Goal: Task Accomplishment & Management: Use online tool/utility

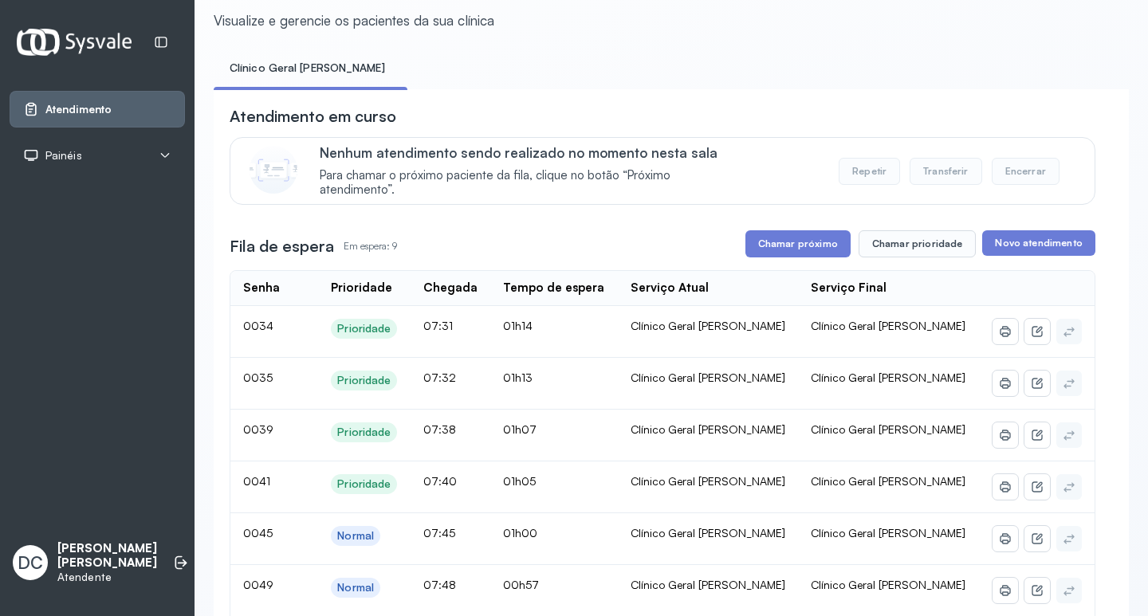
scroll to position [80, 0]
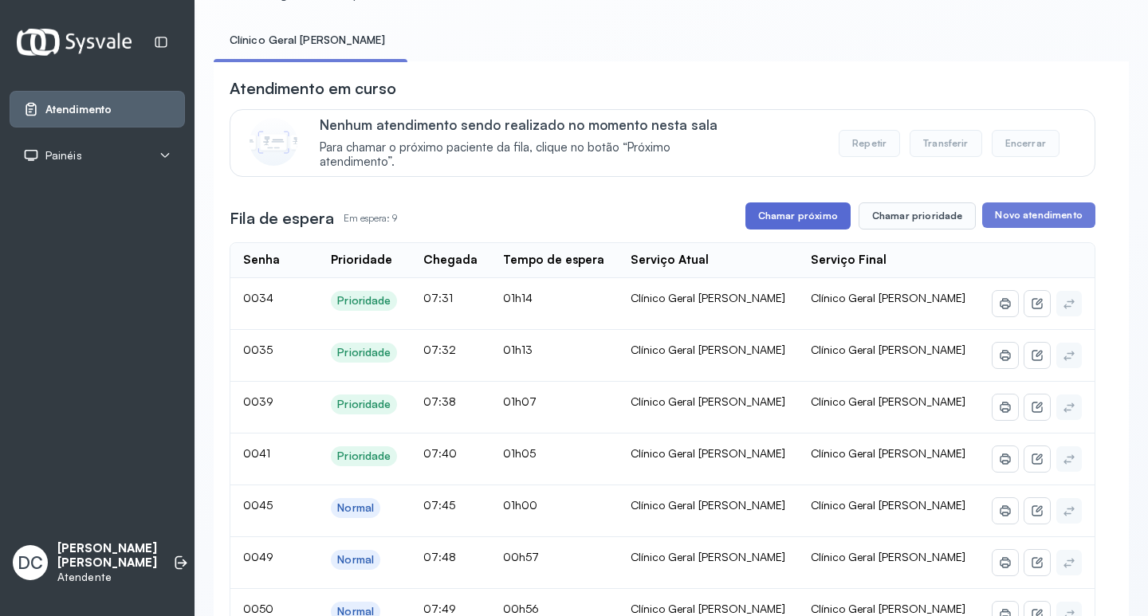
click at [778, 219] on button "Chamar próximo" at bounding box center [797, 215] width 105 height 27
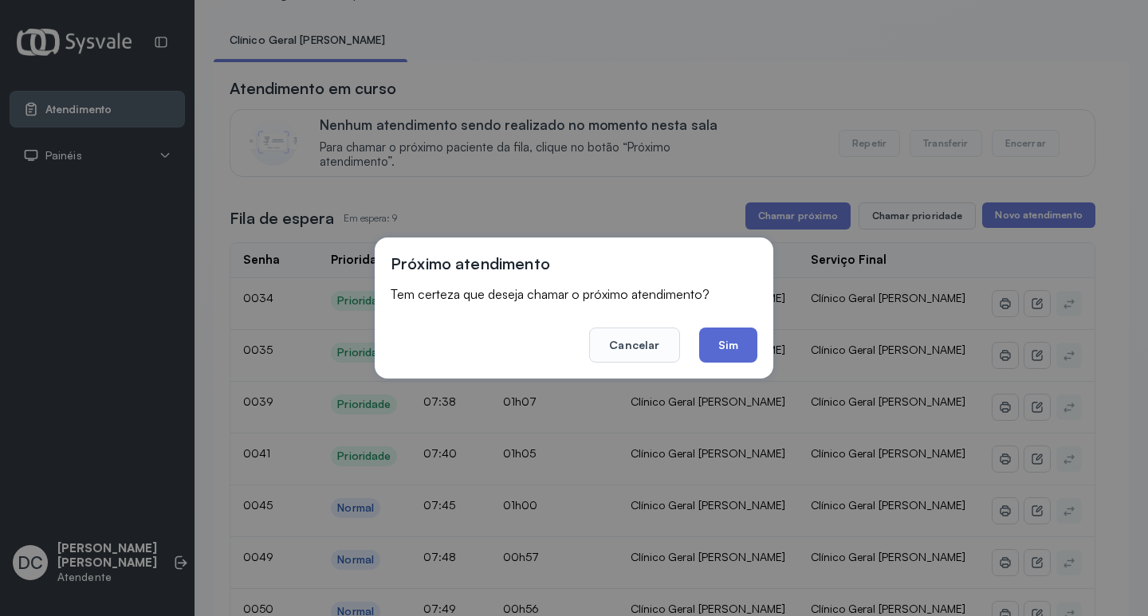
click at [742, 345] on button "Sim" at bounding box center [728, 345] width 58 height 35
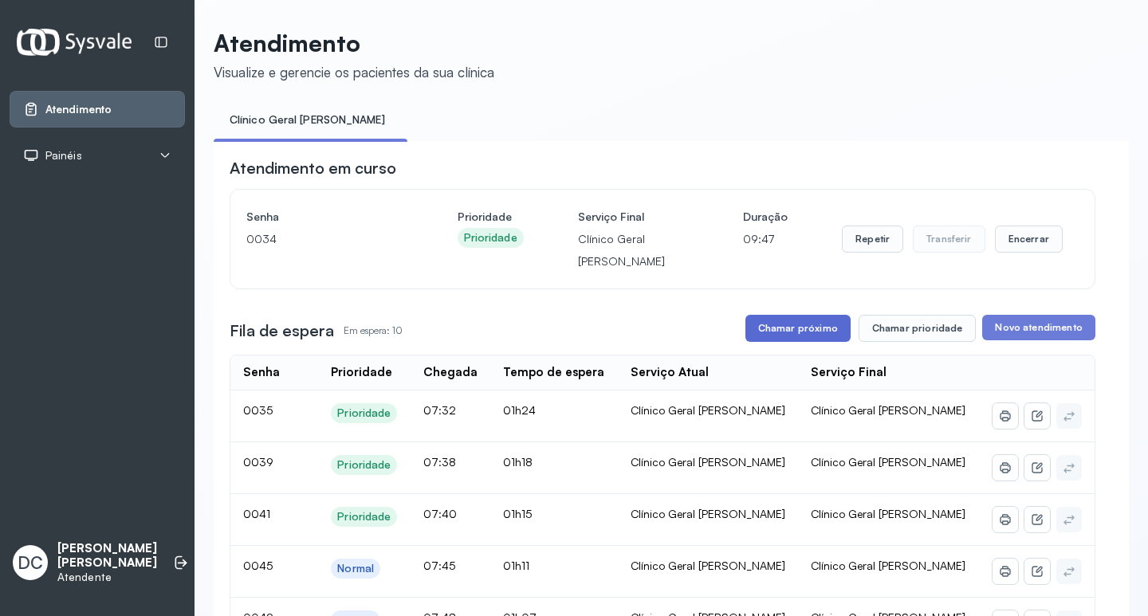
click at [780, 328] on button "Chamar próximo" at bounding box center [797, 328] width 105 height 27
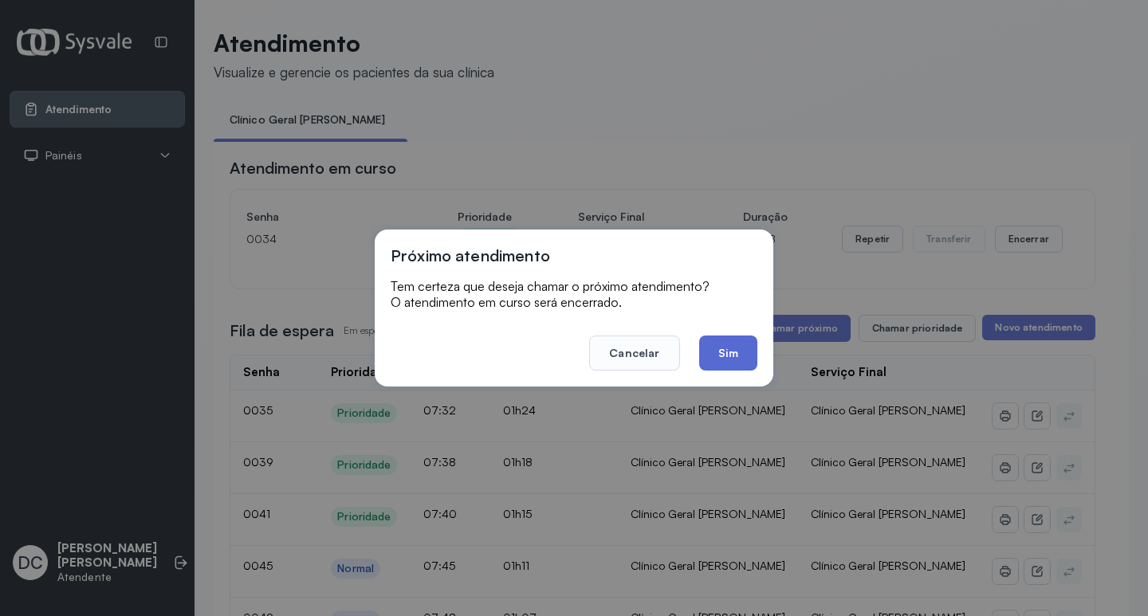
click at [737, 355] on button "Sim" at bounding box center [728, 353] width 58 height 35
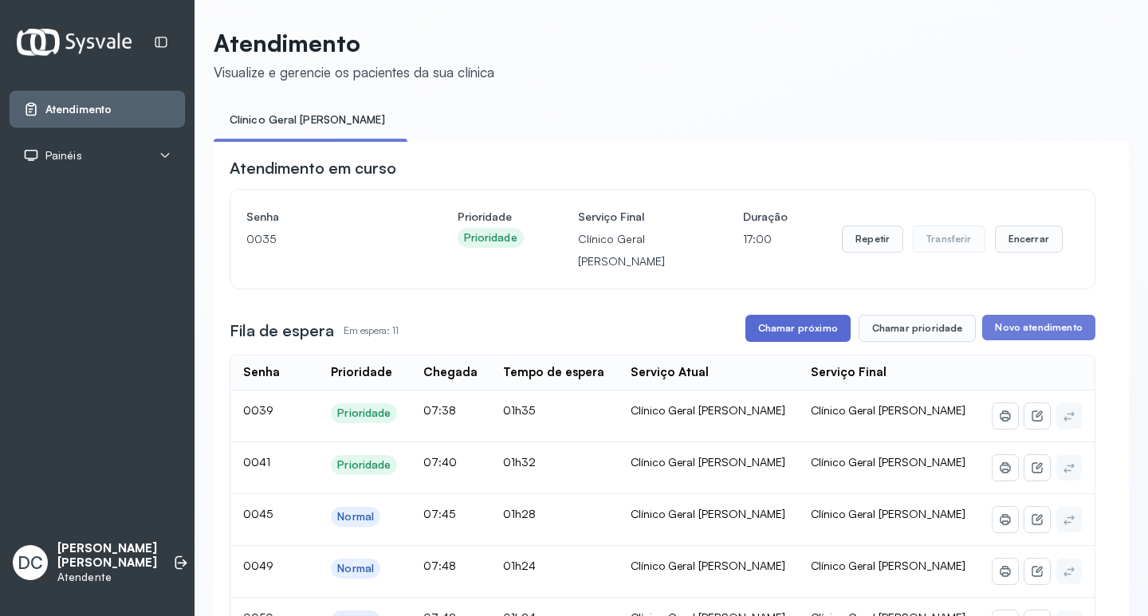
click at [764, 342] on button "Chamar próximo" at bounding box center [797, 328] width 105 height 27
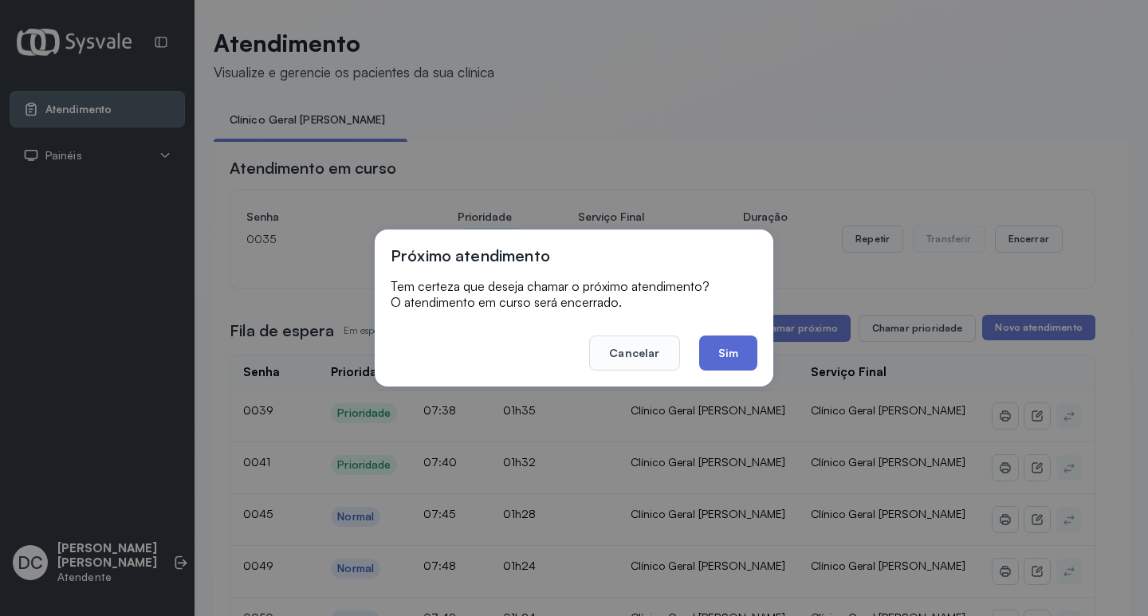
click at [723, 349] on button "Sim" at bounding box center [728, 353] width 58 height 35
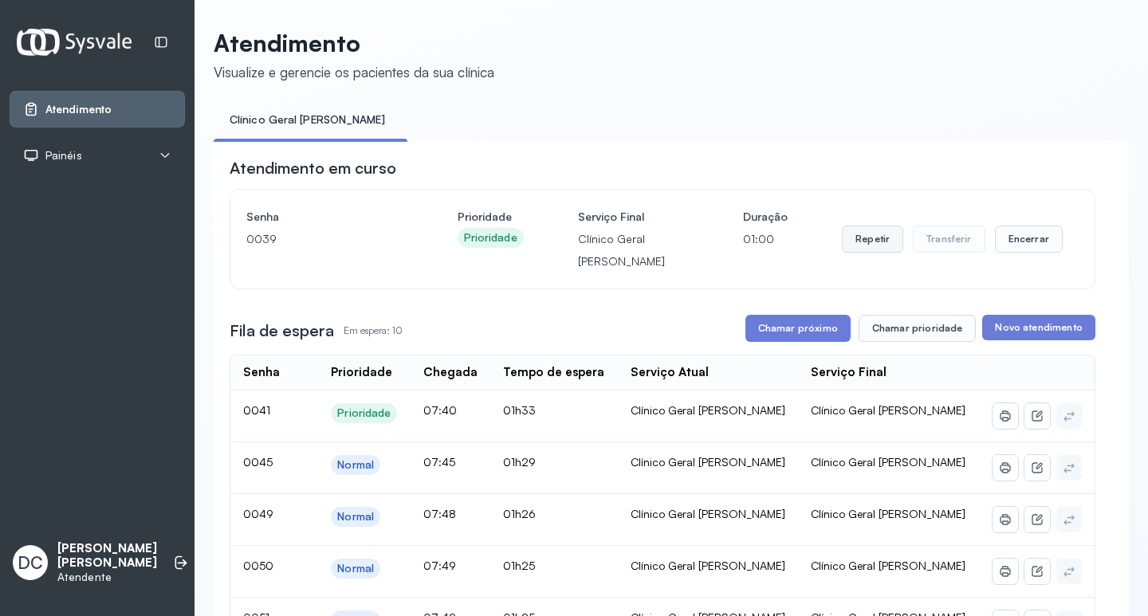
click at [860, 246] on button "Repetir" at bounding box center [872, 239] width 61 height 27
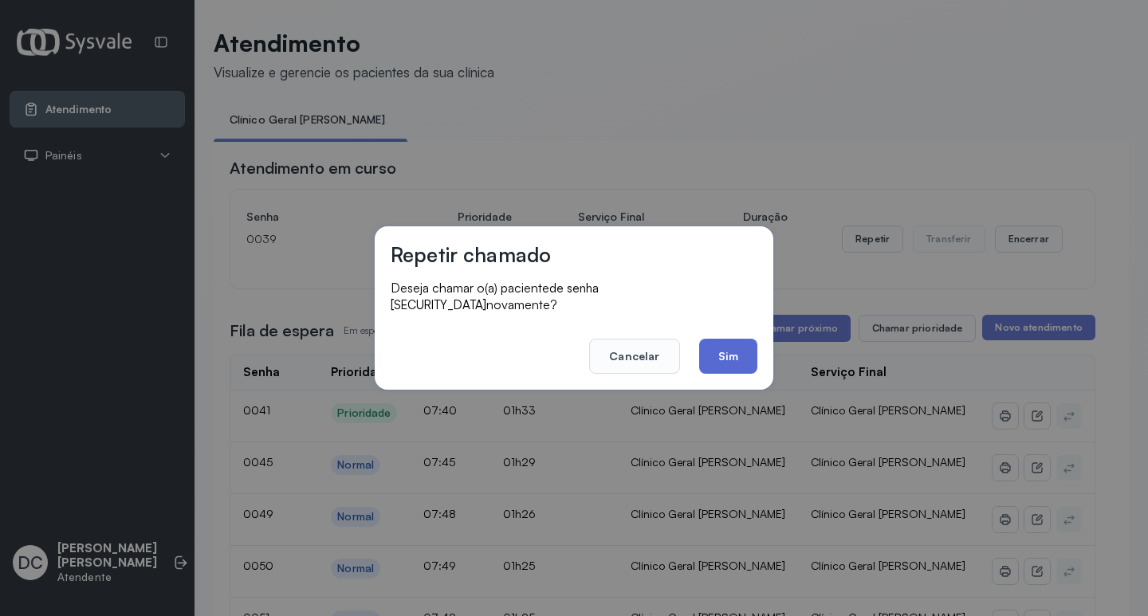
click at [726, 356] on button "Sim" at bounding box center [728, 356] width 58 height 35
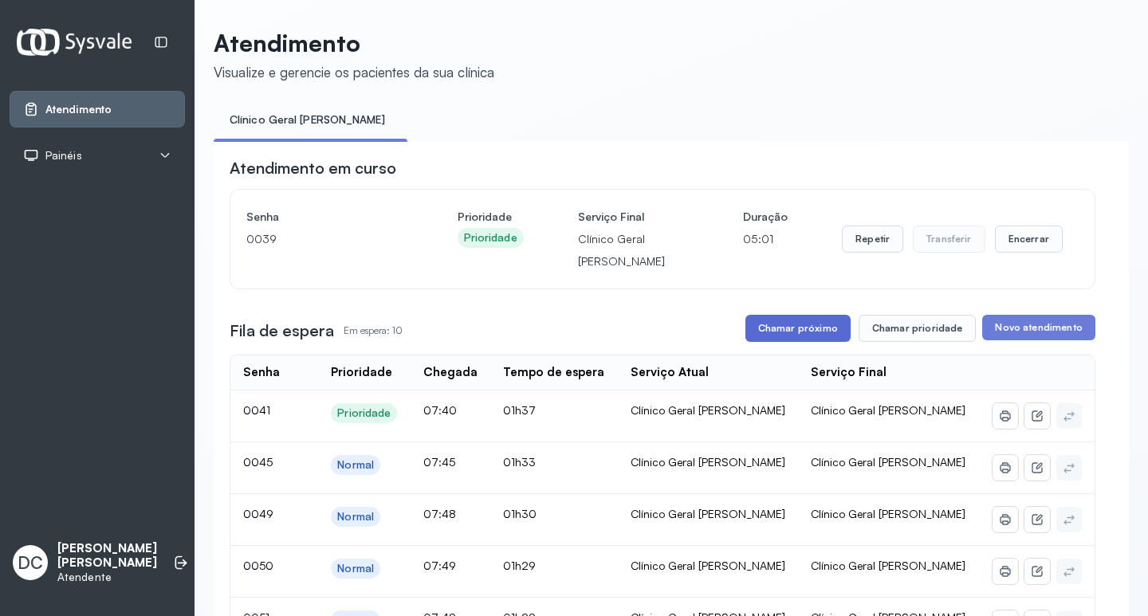
click at [802, 330] on button "Chamar próximo" at bounding box center [797, 328] width 105 height 27
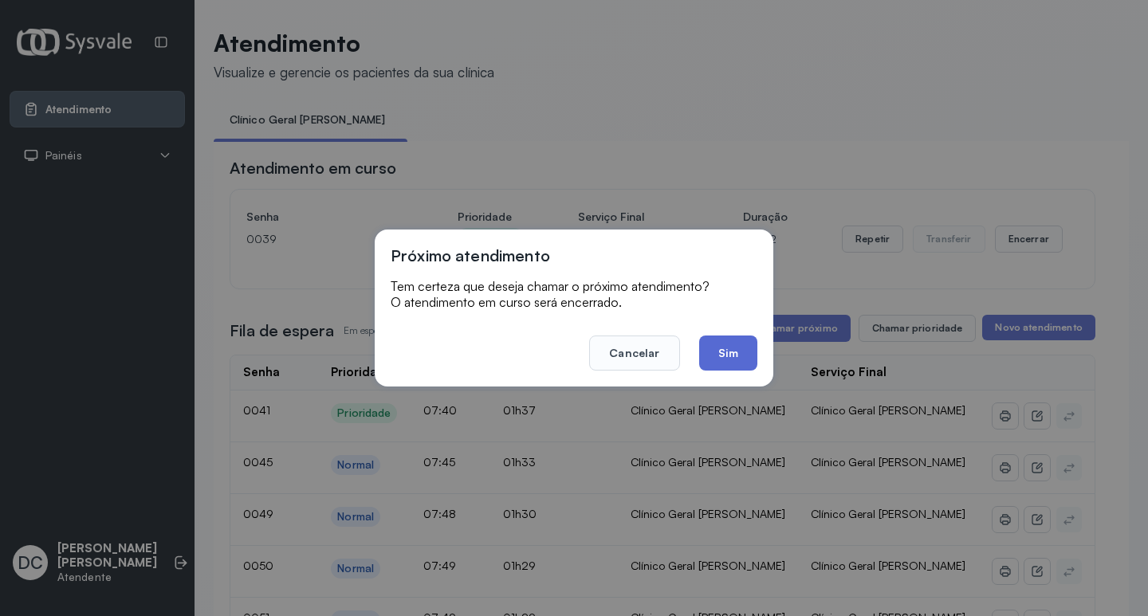
click at [743, 353] on button "Sim" at bounding box center [728, 353] width 58 height 35
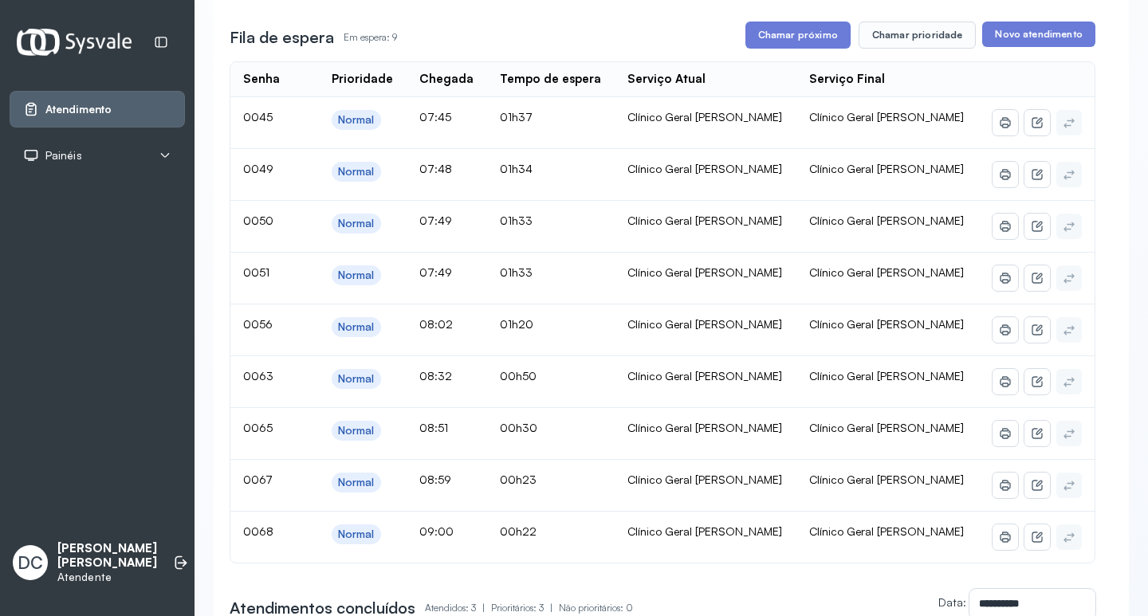
scroll to position [80, 0]
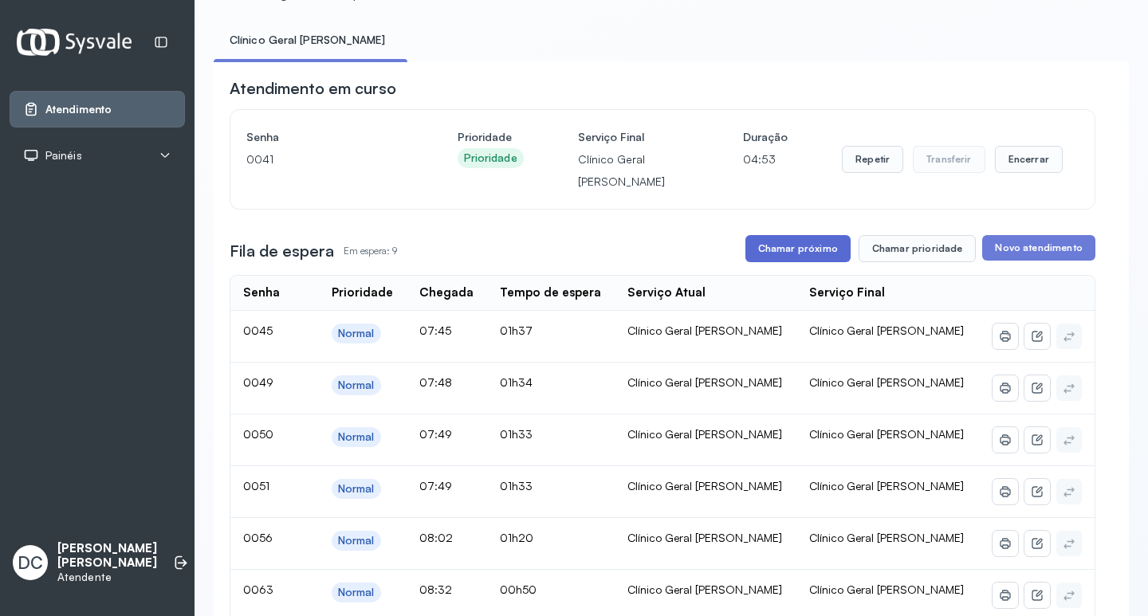
click at [807, 257] on button "Chamar próximo" at bounding box center [797, 248] width 105 height 27
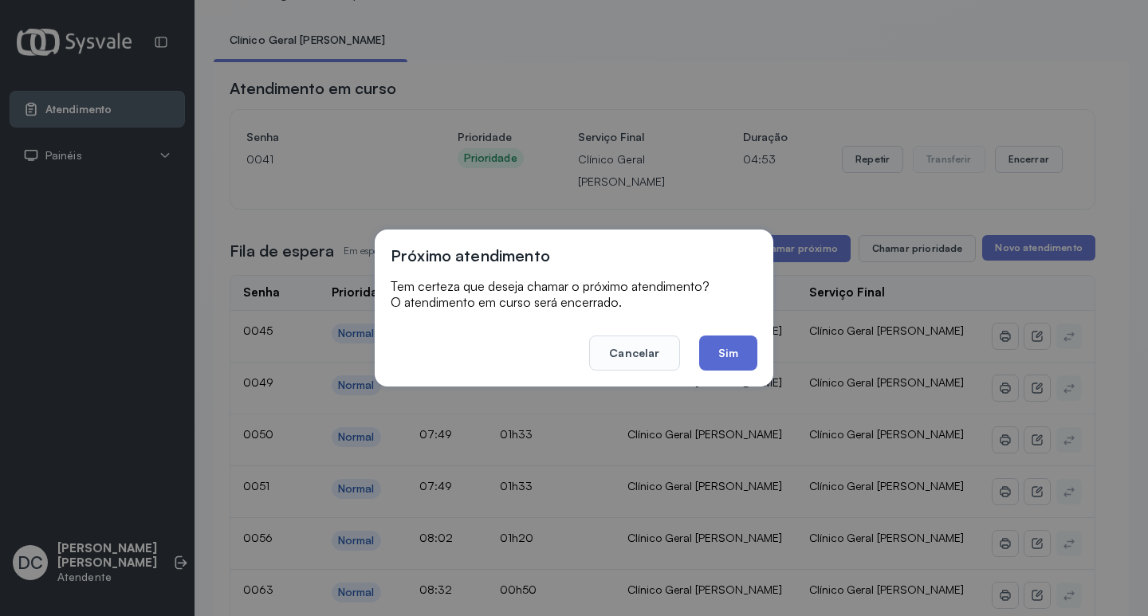
click at [741, 344] on button "Sim" at bounding box center [728, 353] width 58 height 35
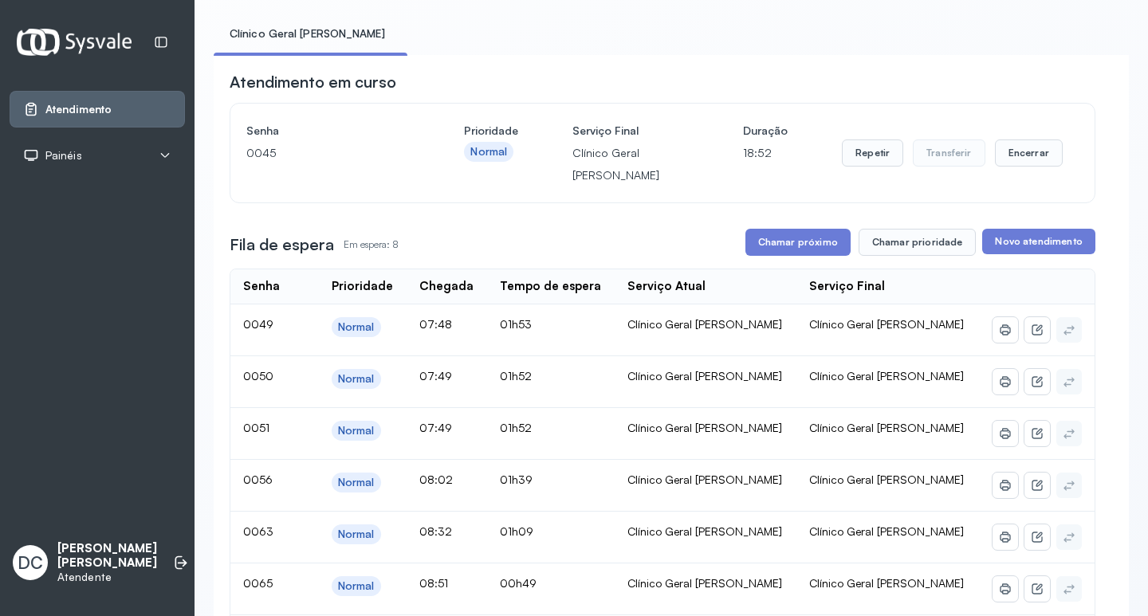
scroll to position [239, 0]
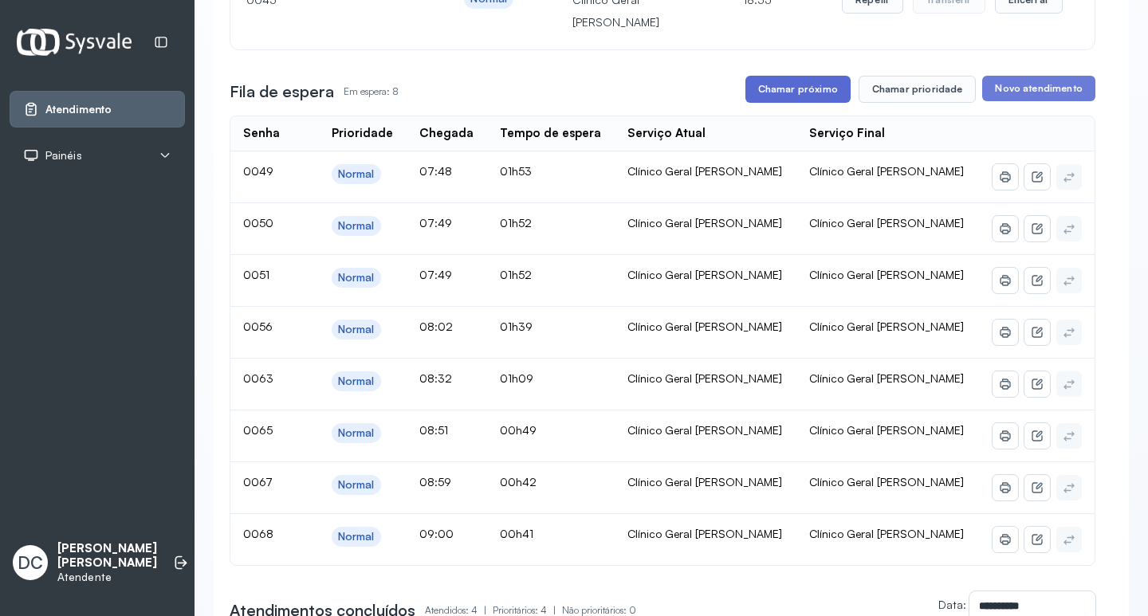
click at [784, 89] on button "Chamar próximo" at bounding box center [797, 89] width 105 height 27
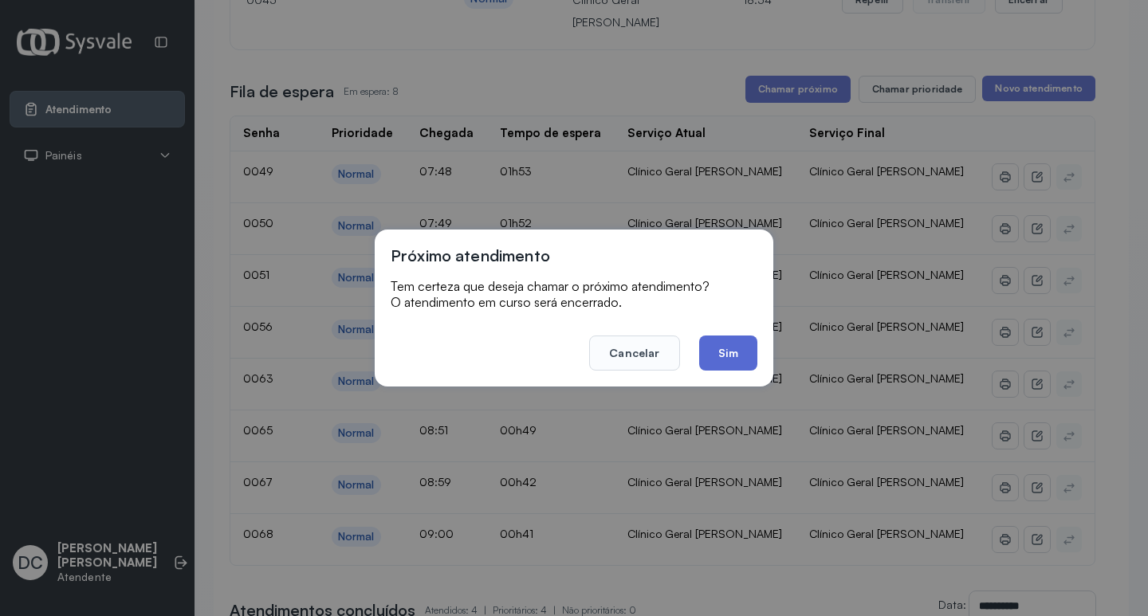
click at [732, 347] on button "Sim" at bounding box center [728, 353] width 58 height 35
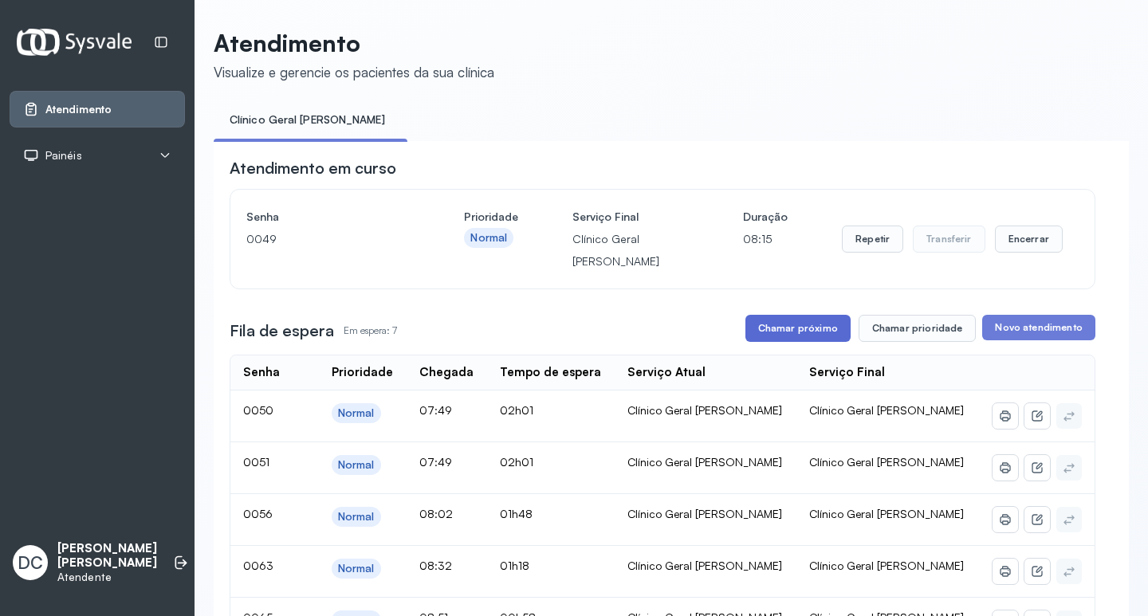
click at [812, 329] on button "Chamar próximo" at bounding box center [797, 328] width 105 height 27
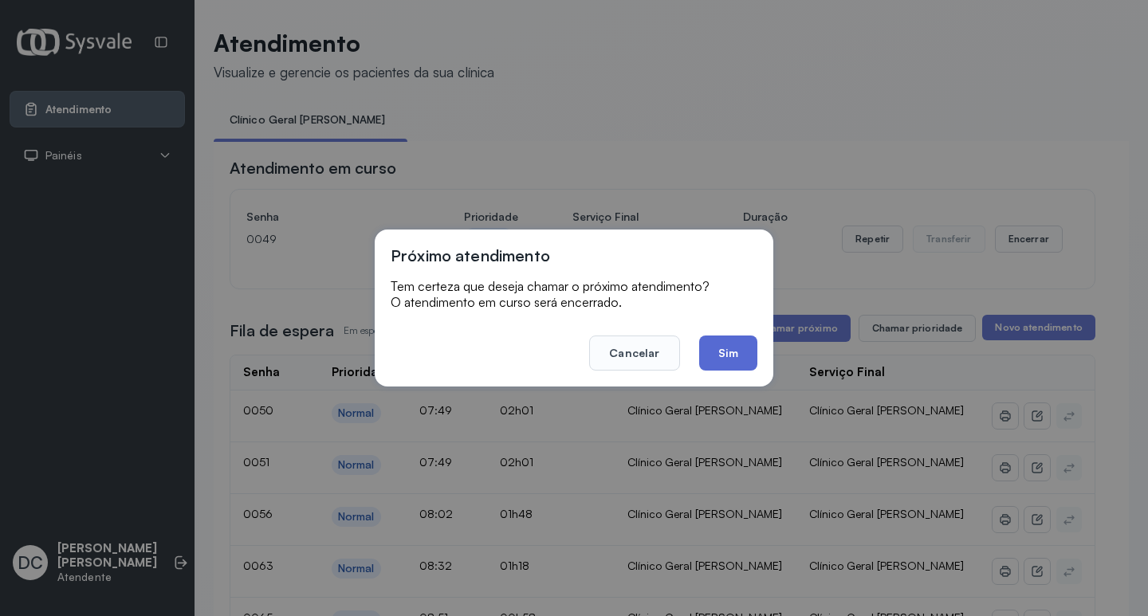
click at [744, 359] on button "Sim" at bounding box center [728, 353] width 58 height 35
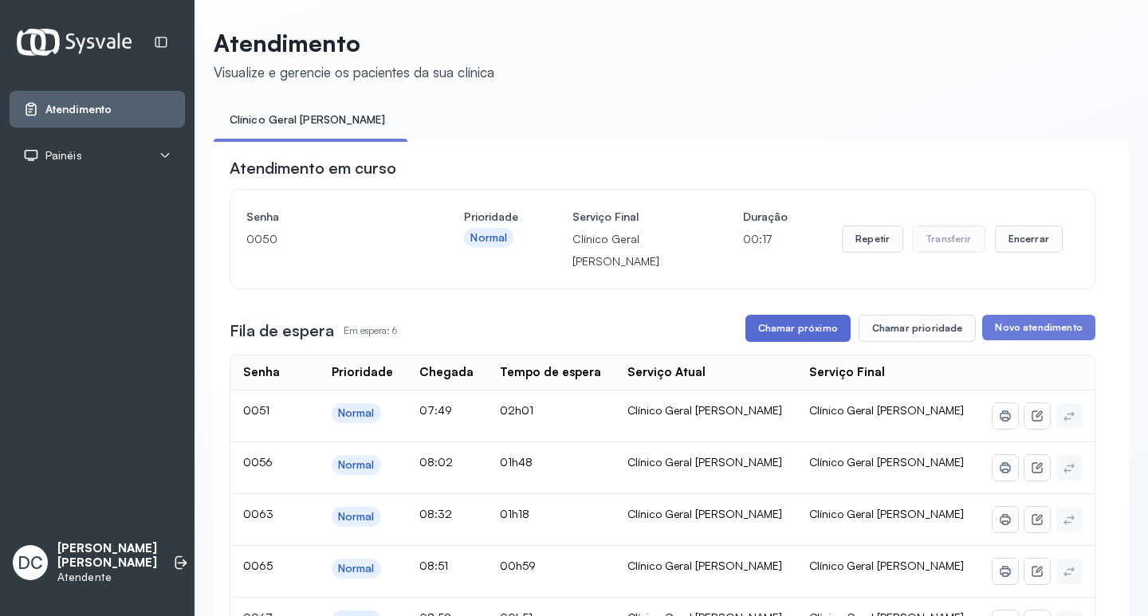
click at [816, 332] on button "Chamar próximo" at bounding box center [797, 328] width 105 height 27
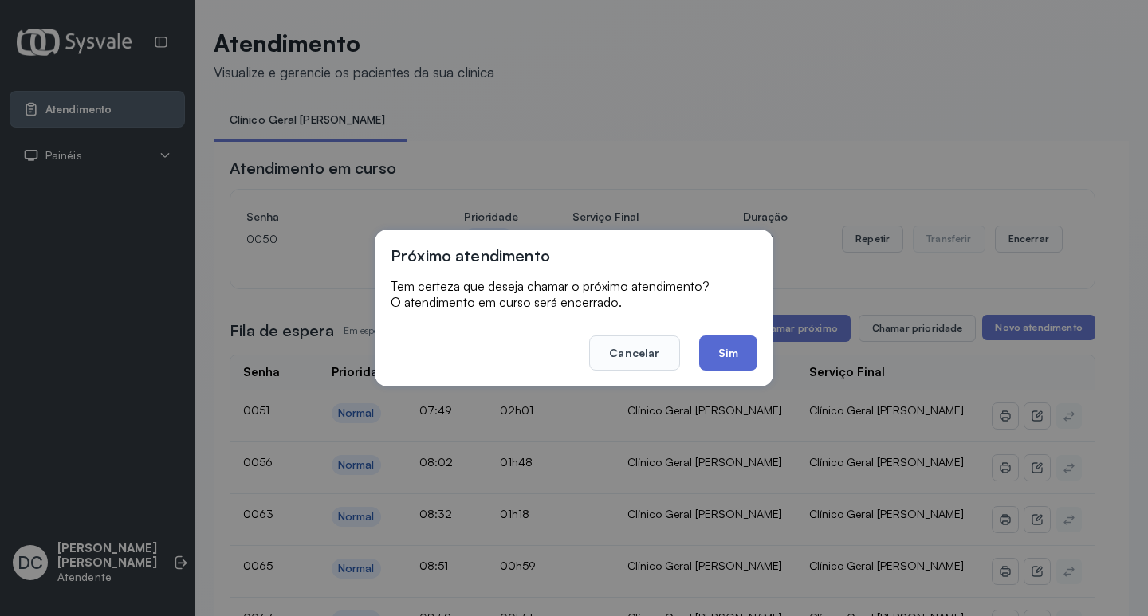
click at [737, 367] on button "Sim" at bounding box center [728, 353] width 58 height 35
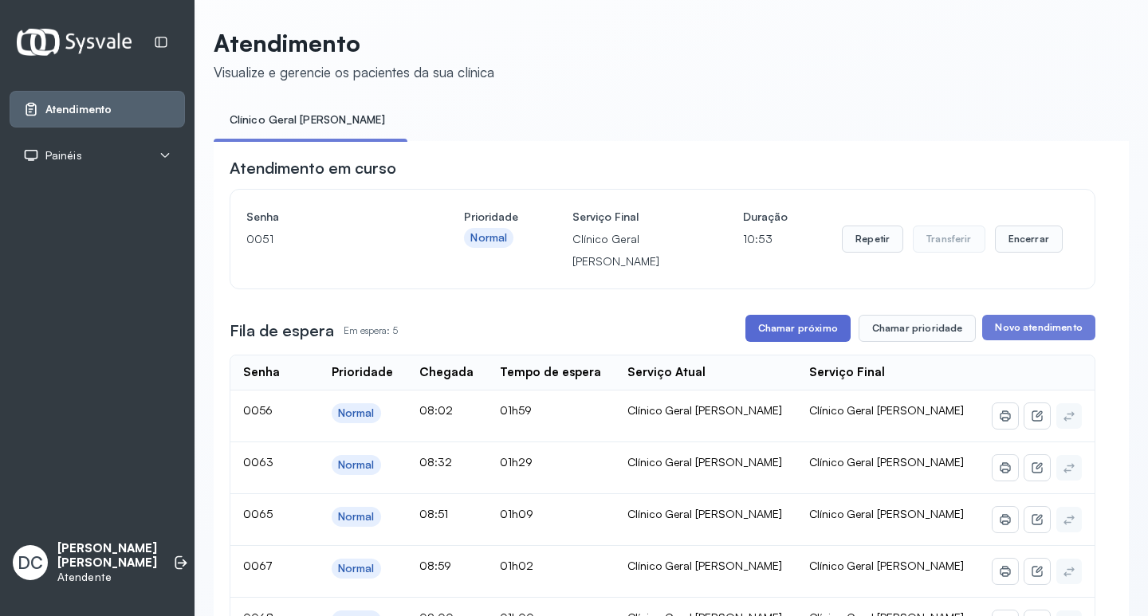
click at [824, 322] on button "Chamar próximo" at bounding box center [797, 328] width 105 height 27
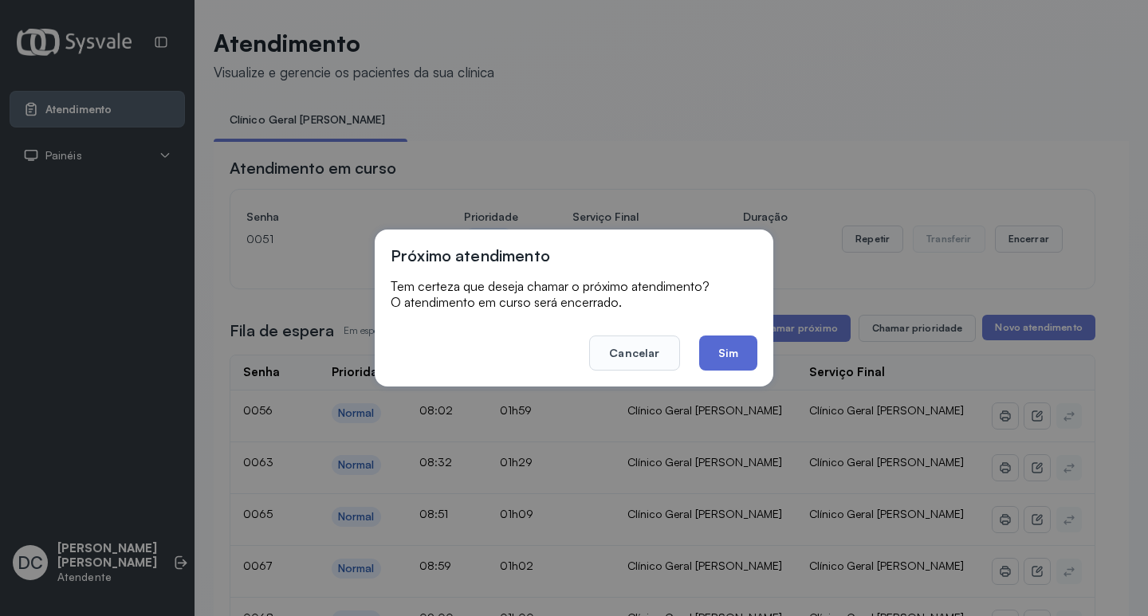
click at [740, 357] on button "Sim" at bounding box center [728, 353] width 58 height 35
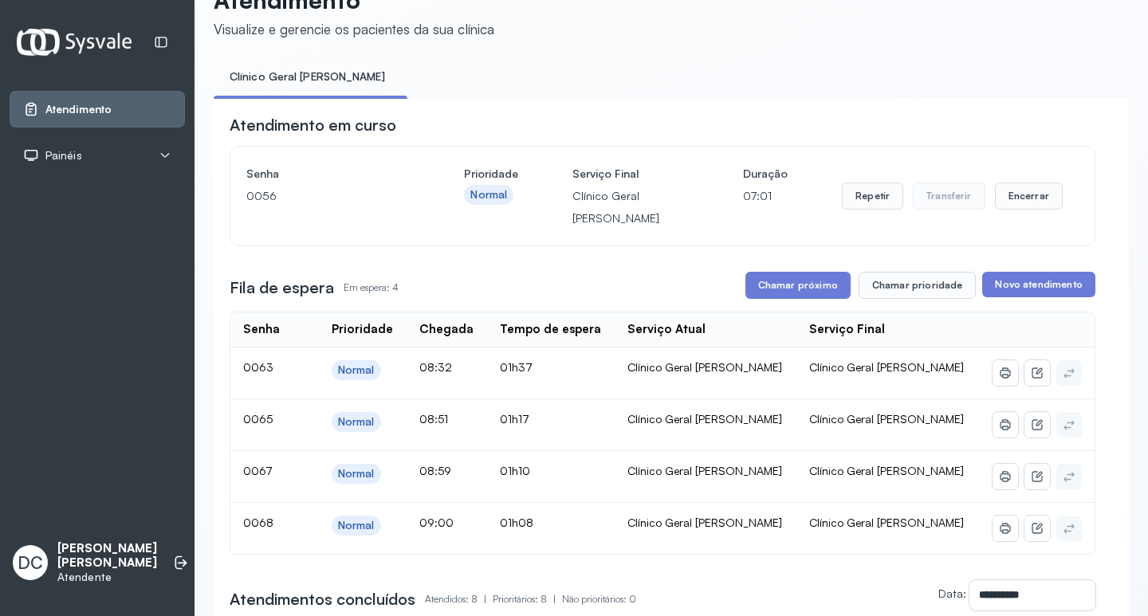
scroll to position [80, 0]
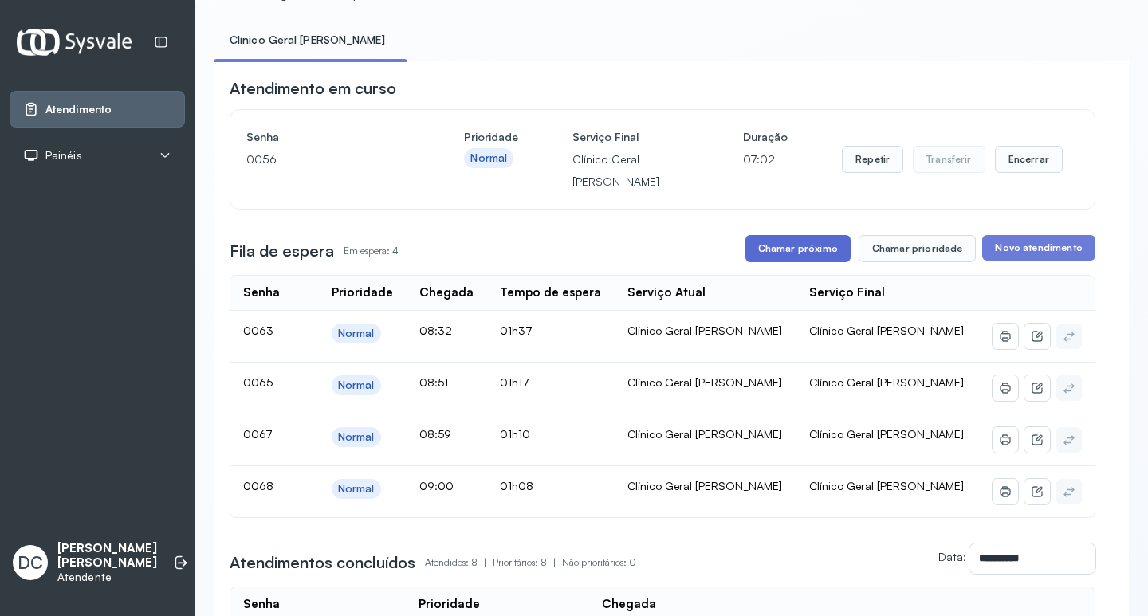
click at [815, 256] on button "Chamar próximo" at bounding box center [797, 248] width 105 height 27
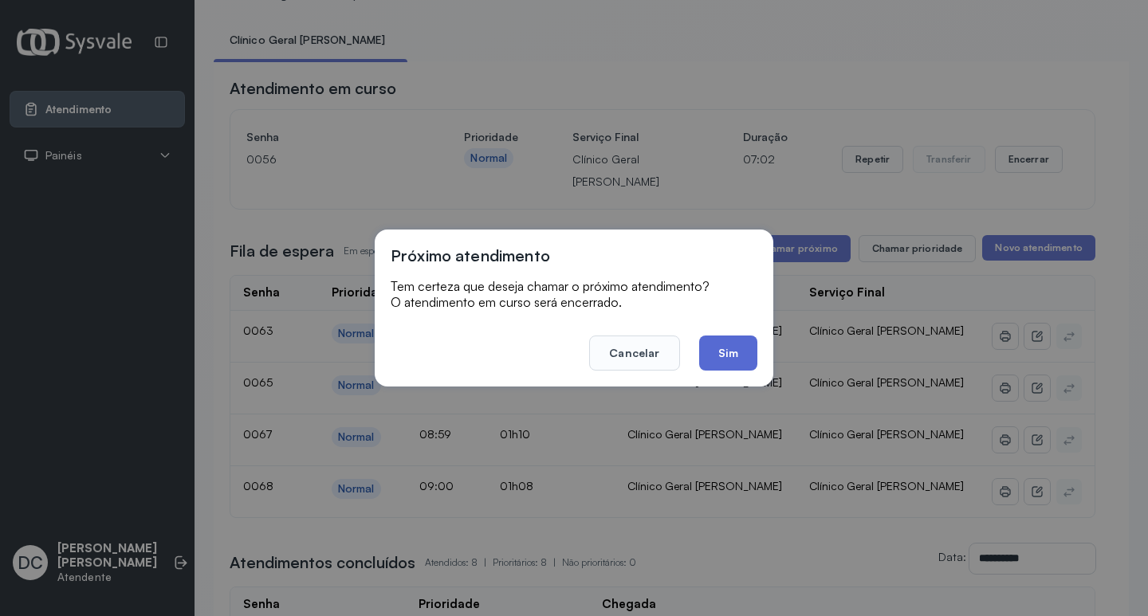
click at [737, 360] on button "Sim" at bounding box center [728, 353] width 58 height 35
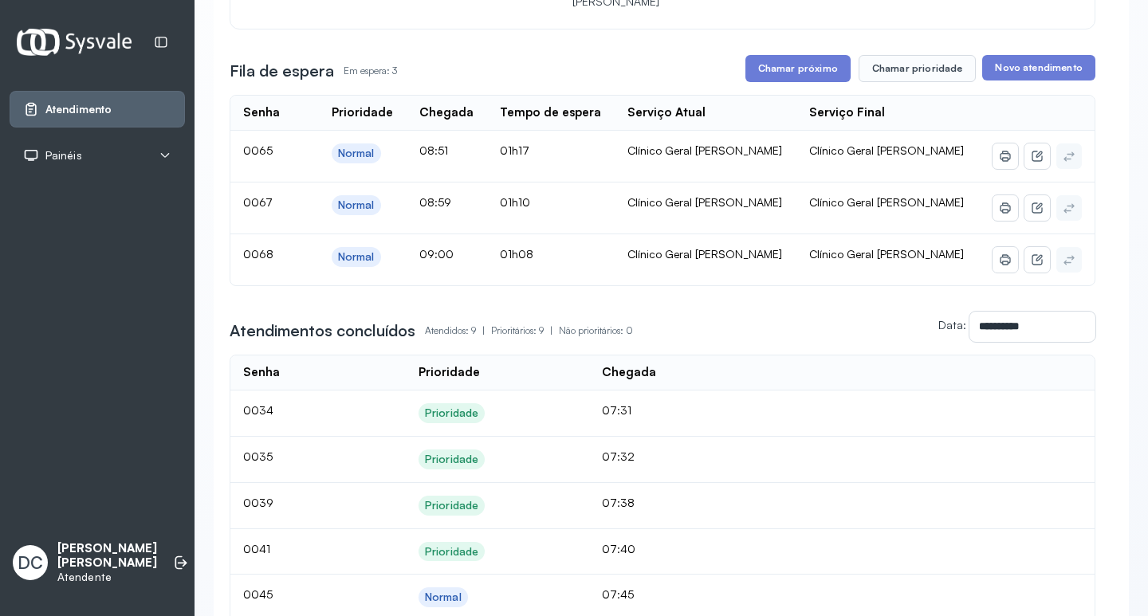
scroll to position [239, 0]
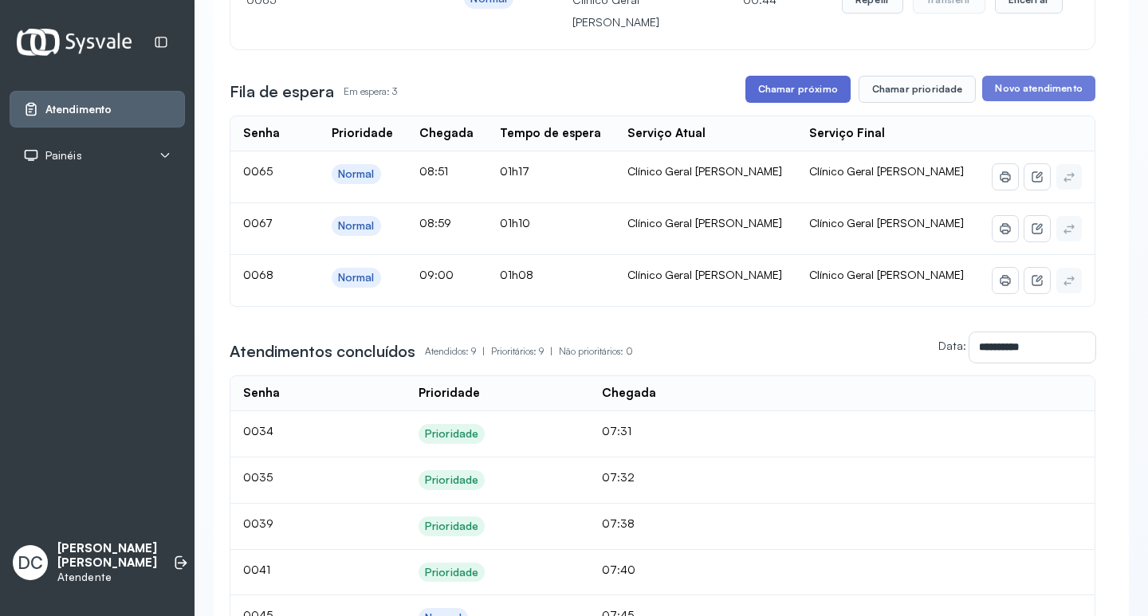
click at [770, 96] on button "Chamar próximo" at bounding box center [797, 89] width 105 height 27
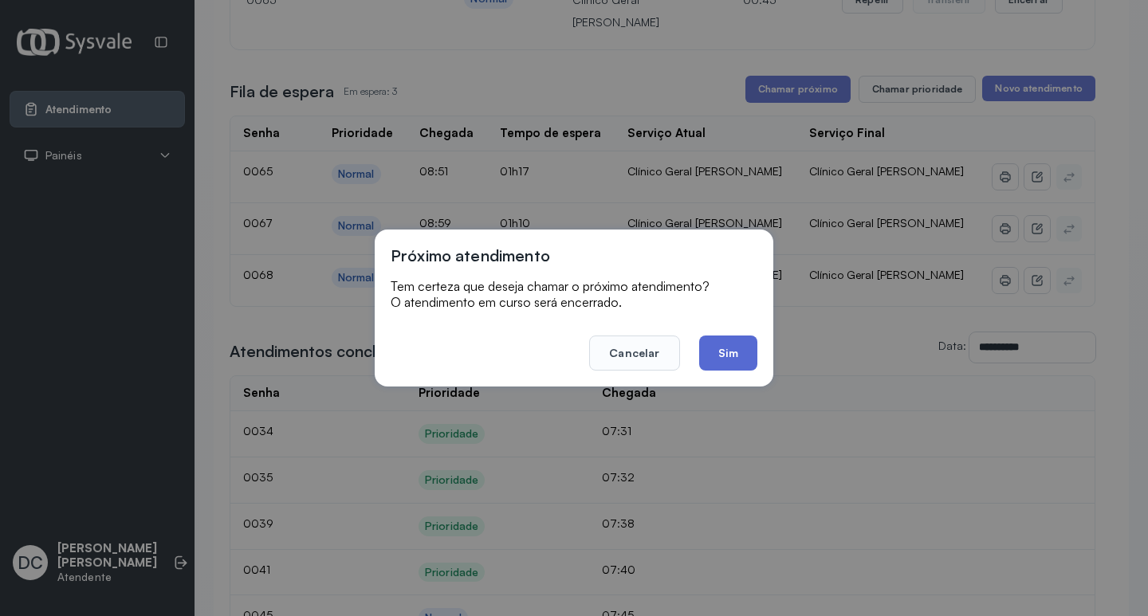
click at [725, 347] on button "Sim" at bounding box center [728, 353] width 58 height 35
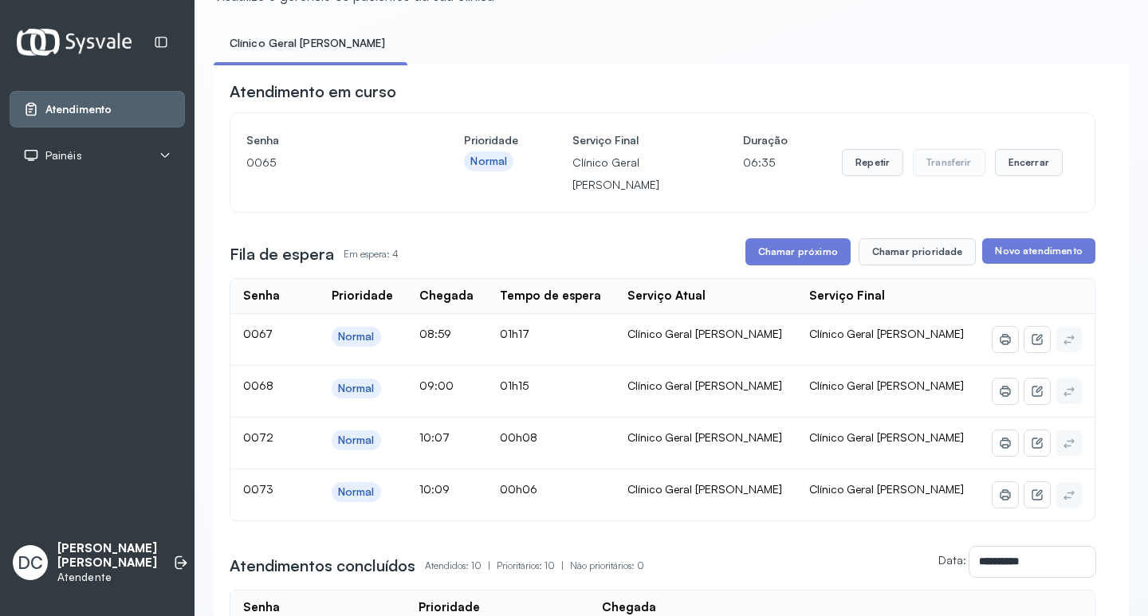
scroll to position [159, 0]
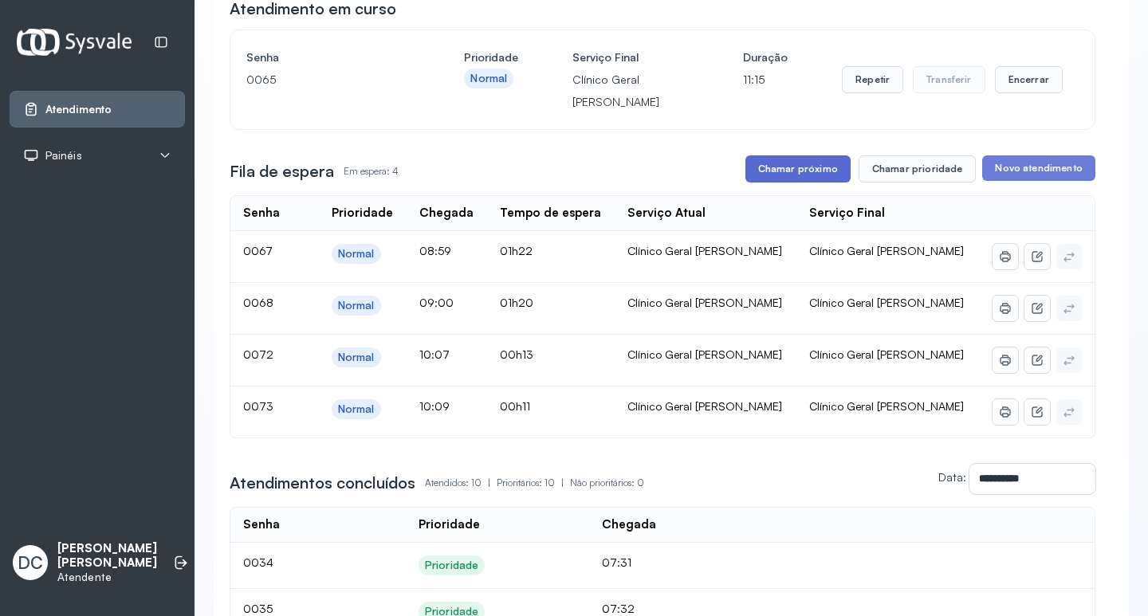
click at [776, 169] on button "Chamar próximo" at bounding box center [797, 168] width 105 height 27
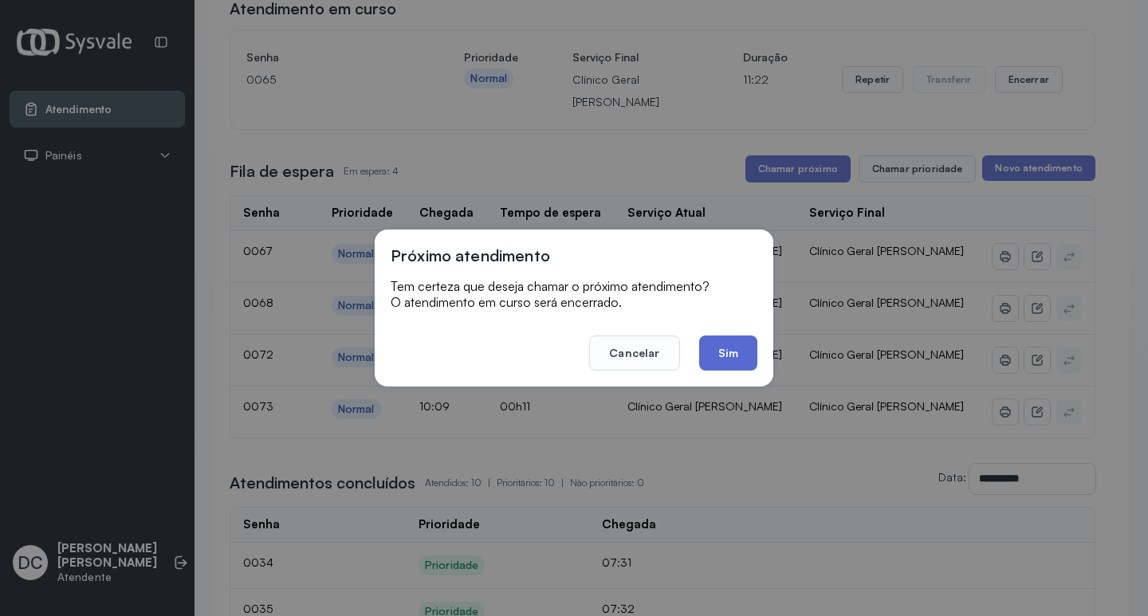
click at [735, 351] on button "Sim" at bounding box center [728, 353] width 58 height 35
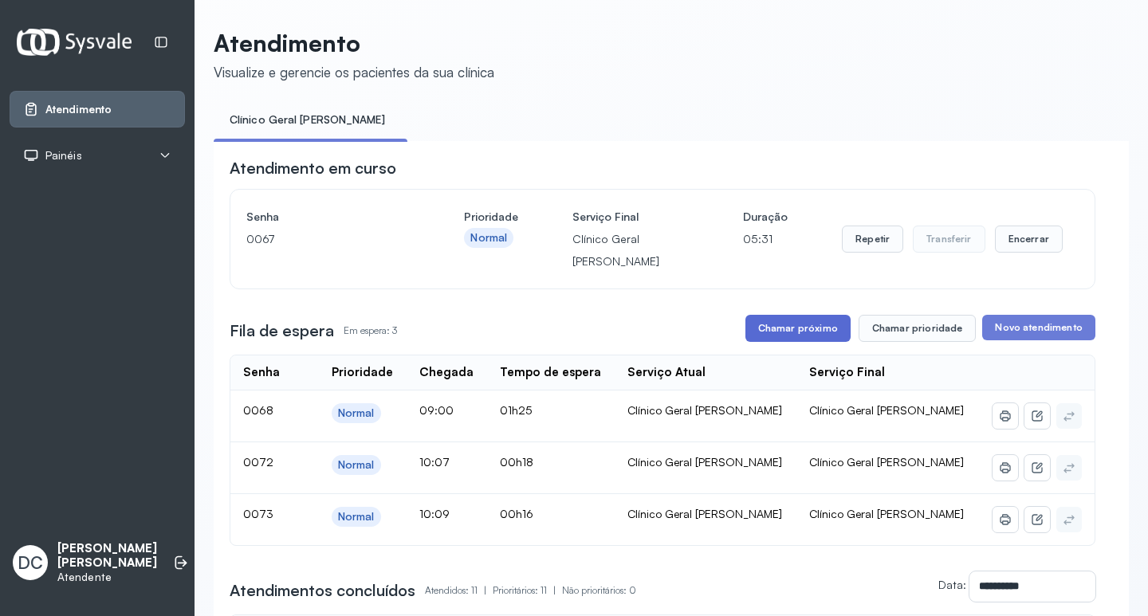
click at [806, 341] on button "Chamar próximo" at bounding box center [797, 328] width 105 height 27
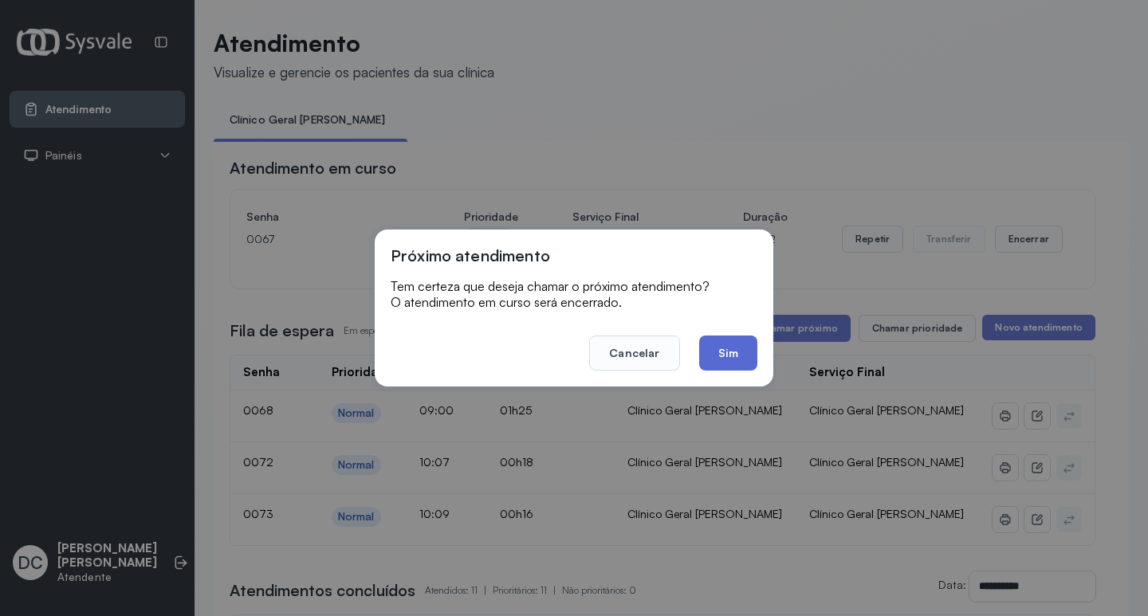
click at [728, 355] on button "Sim" at bounding box center [728, 353] width 58 height 35
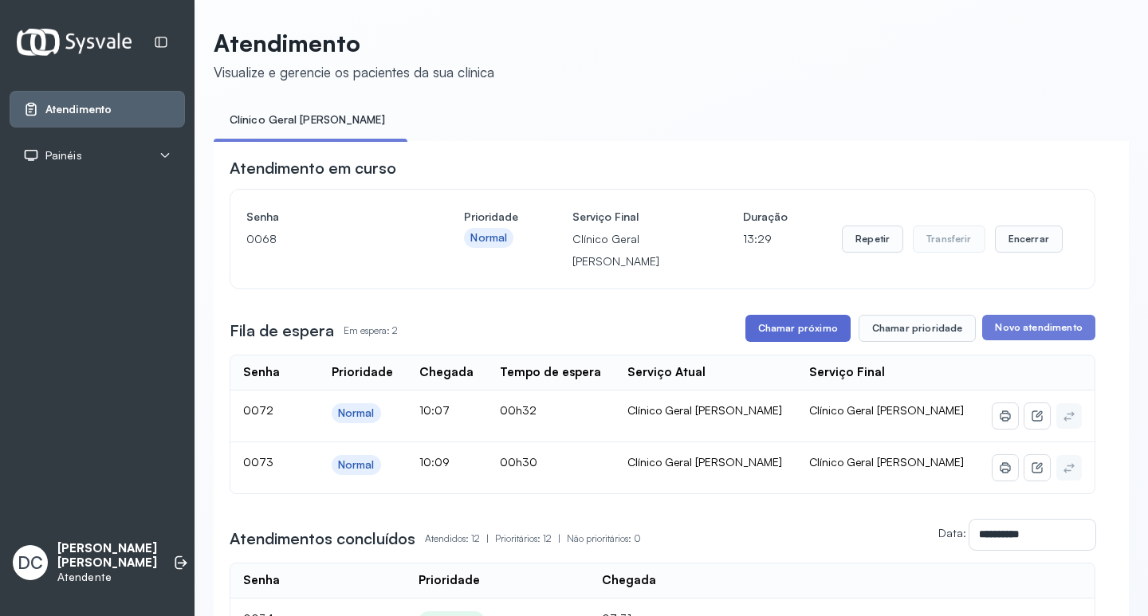
click at [764, 342] on button "Chamar próximo" at bounding box center [797, 328] width 105 height 27
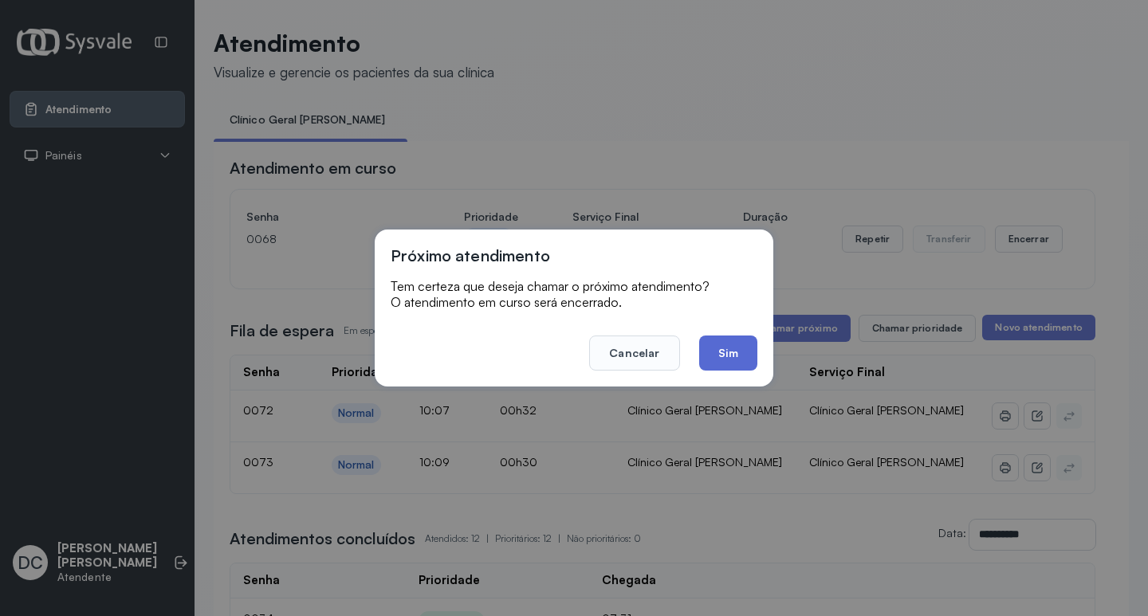
click at [728, 352] on button "Sim" at bounding box center [728, 353] width 58 height 35
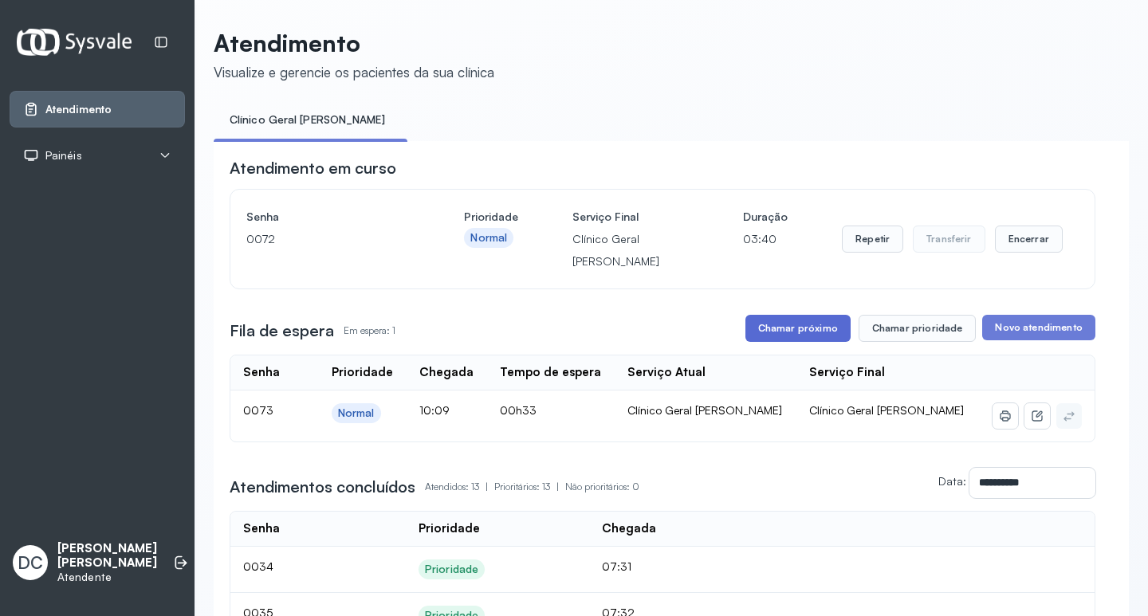
click at [825, 328] on button "Chamar próximo" at bounding box center [797, 328] width 105 height 27
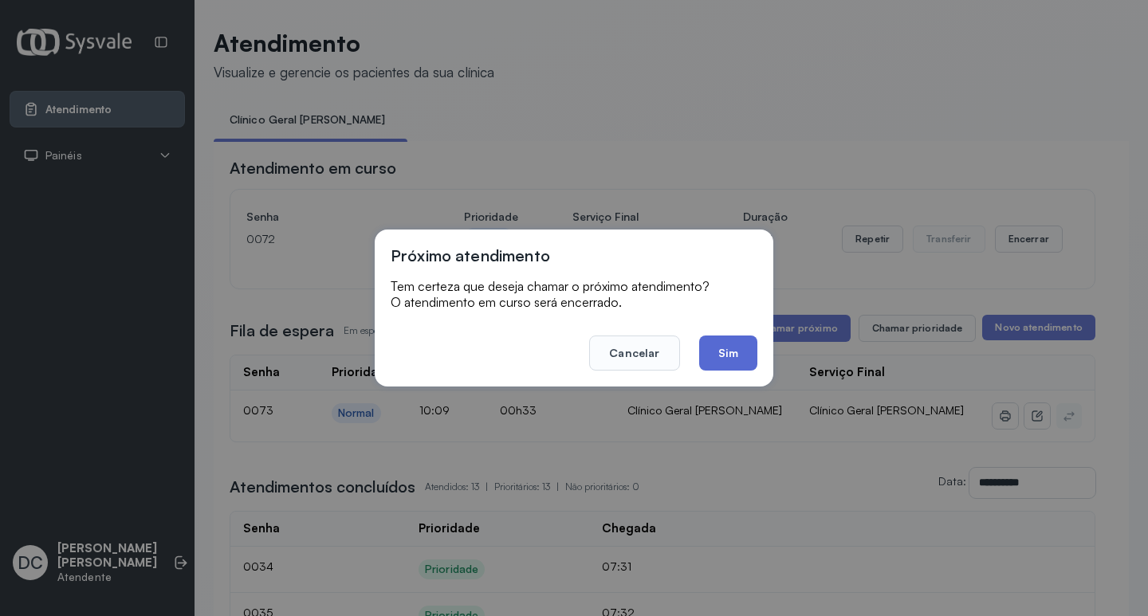
click at [753, 352] on button "Sim" at bounding box center [728, 353] width 58 height 35
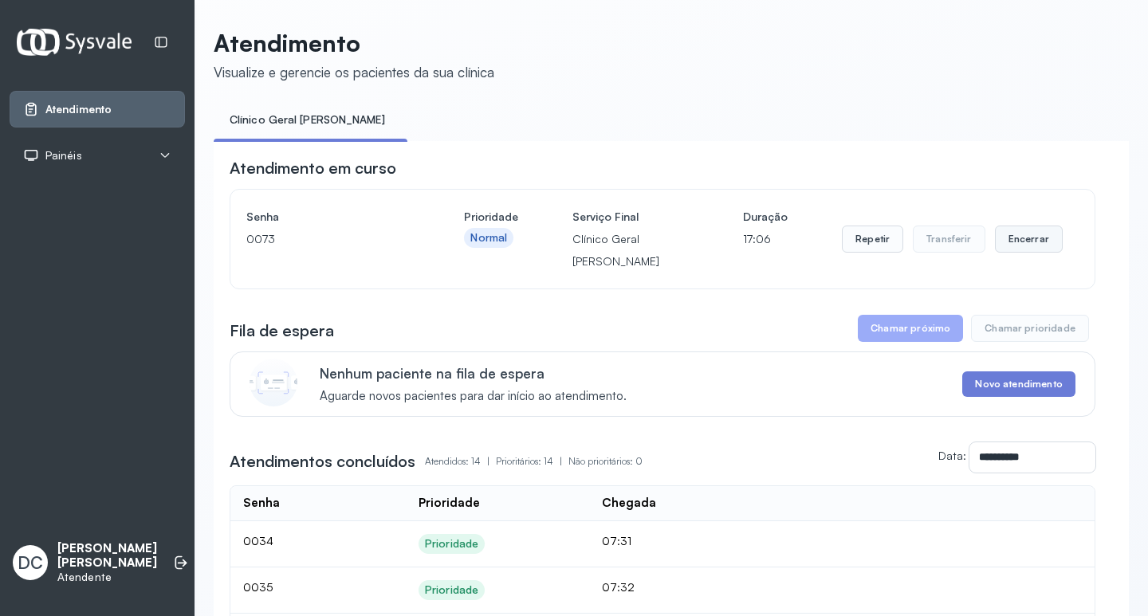
click at [1039, 240] on button "Encerrar" at bounding box center [1029, 239] width 68 height 27
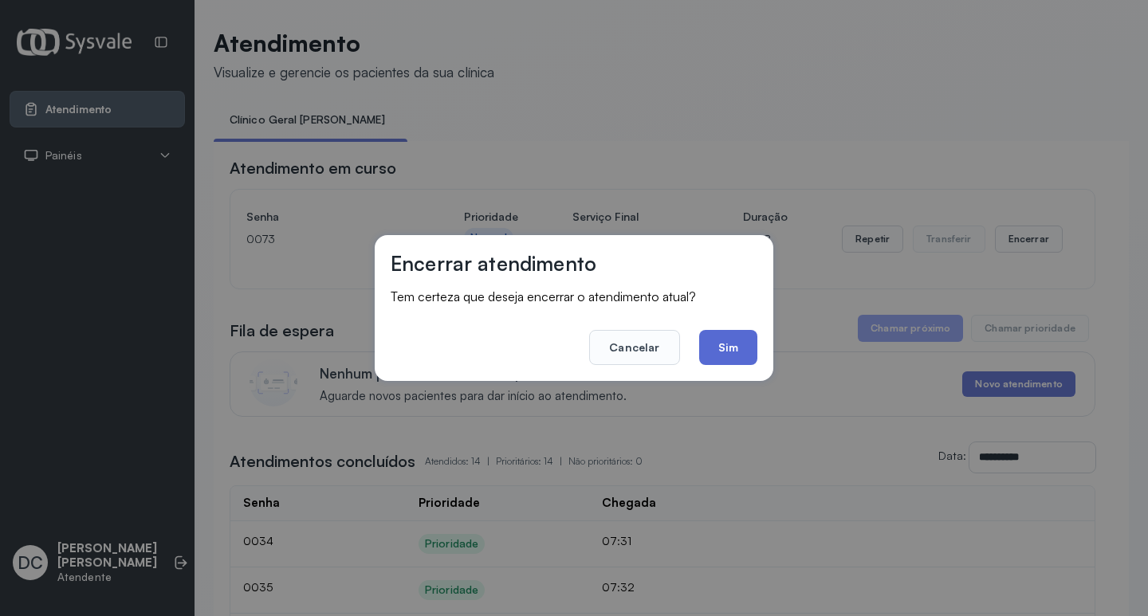
click at [736, 351] on button "Sim" at bounding box center [728, 347] width 58 height 35
